Goal: Information Seeking & Learning: Learn about a topic

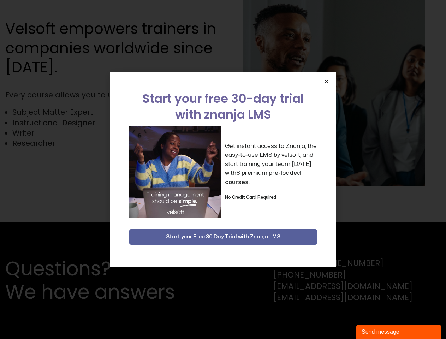
click at [223, 170] on div "Get instant access to Znanja, the easy-to-use LMS by velsoft, and start trainin…" at bounding box center [223, 172] width 188 height 92
click at [326, 81] on icon "Close" at bounding box center [326, 81] width 5 height 5
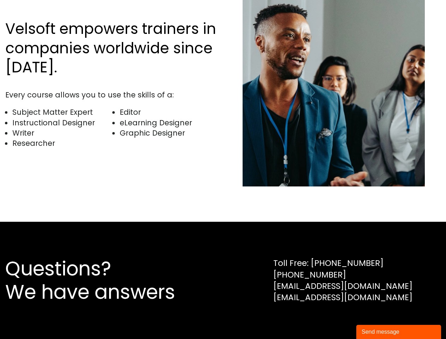
click at [399, 332] on div "Send message" at bounding box center [399, 332] width 74 height 8
